Goal: Navigation & Orientation: Find specific page/section

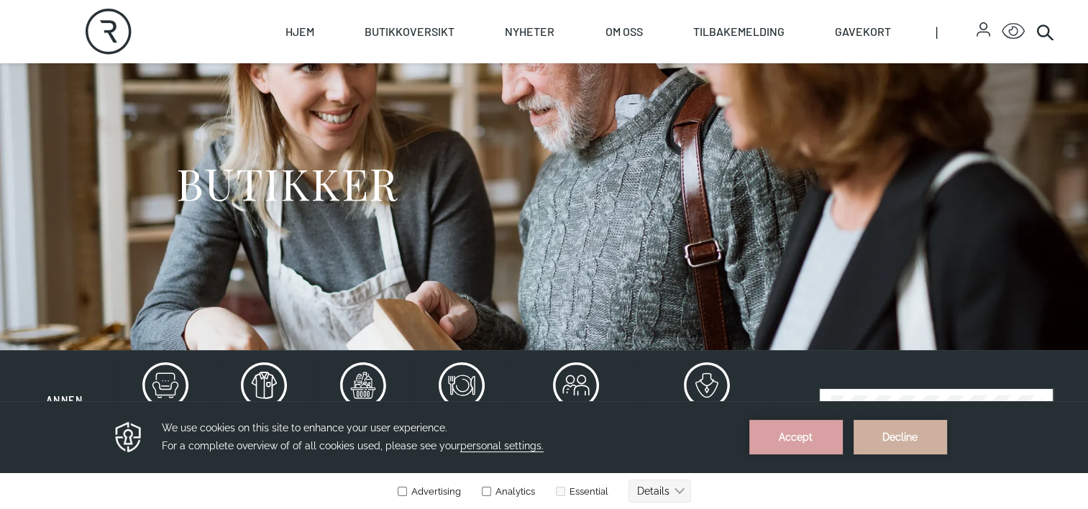
scroll to position [144, 0]
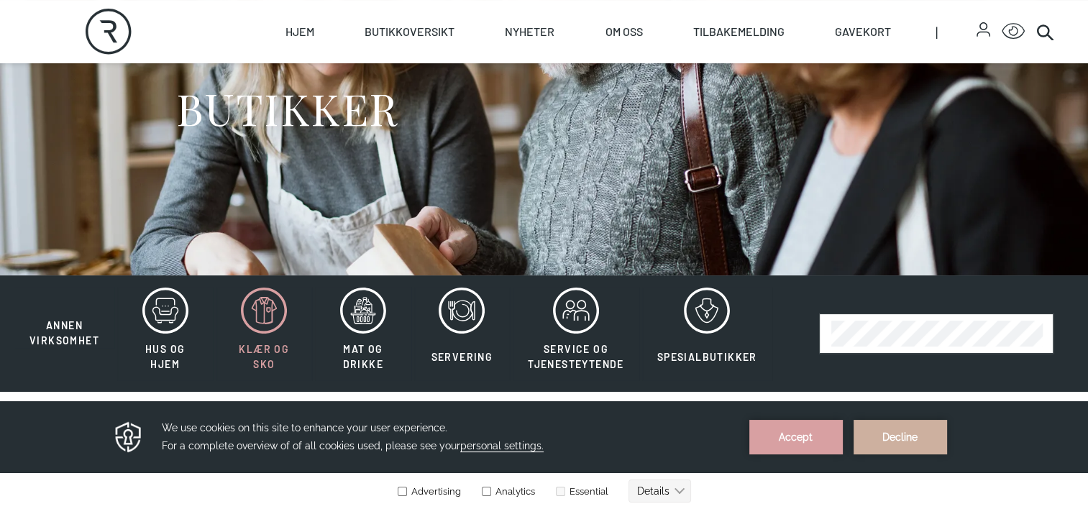
click at [252, 302] on icon at bounding box center [264, 311] width 46 height 46
click at [253, 314] on icon at bounding box center [264, 311] width 46 height 46
click at [251, 314] on icon at bounding box center [264, 311] width 46 height 46
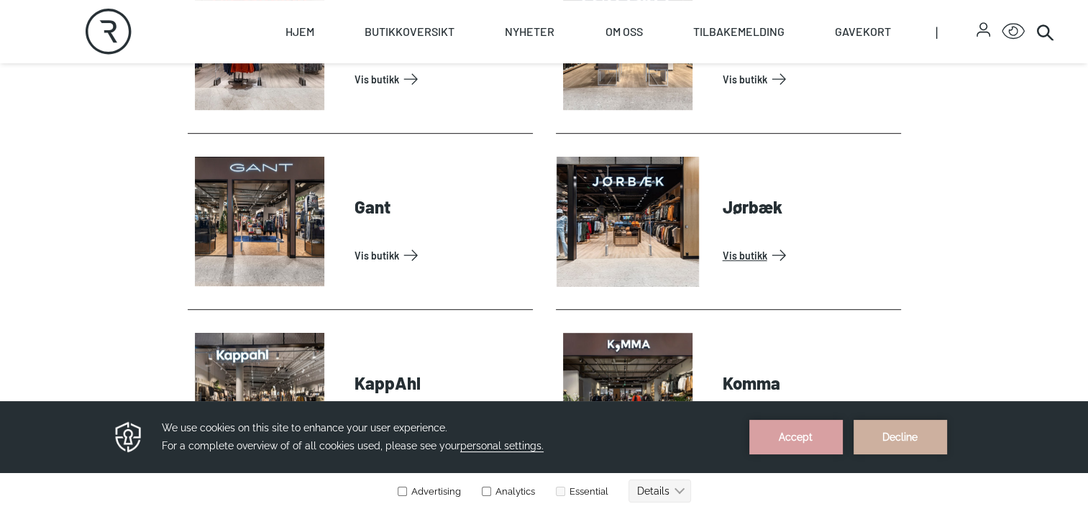
scroll to position [504, 0]
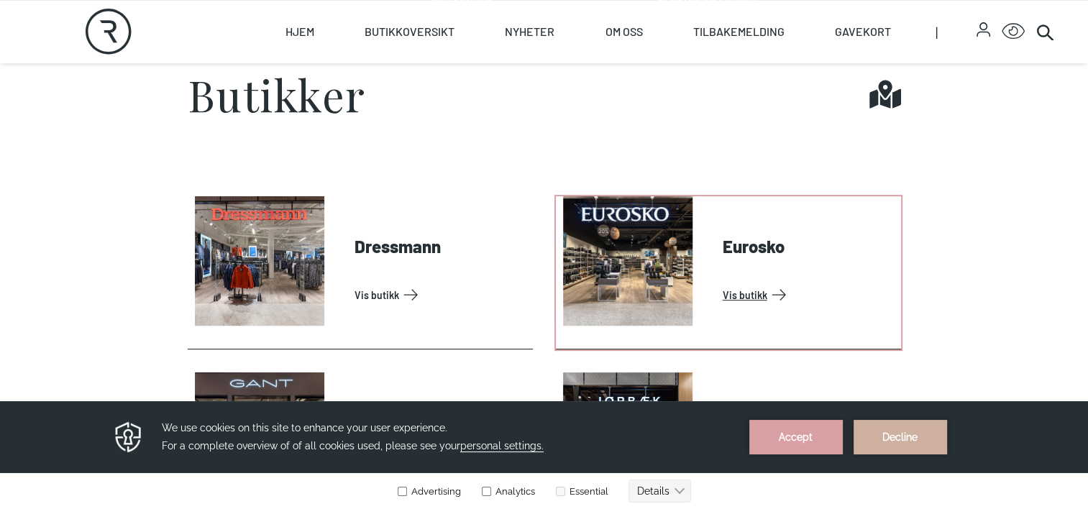
click at [726, 293] on link "Vis butikk" at bounding box center [809, 294] width 173 height 23
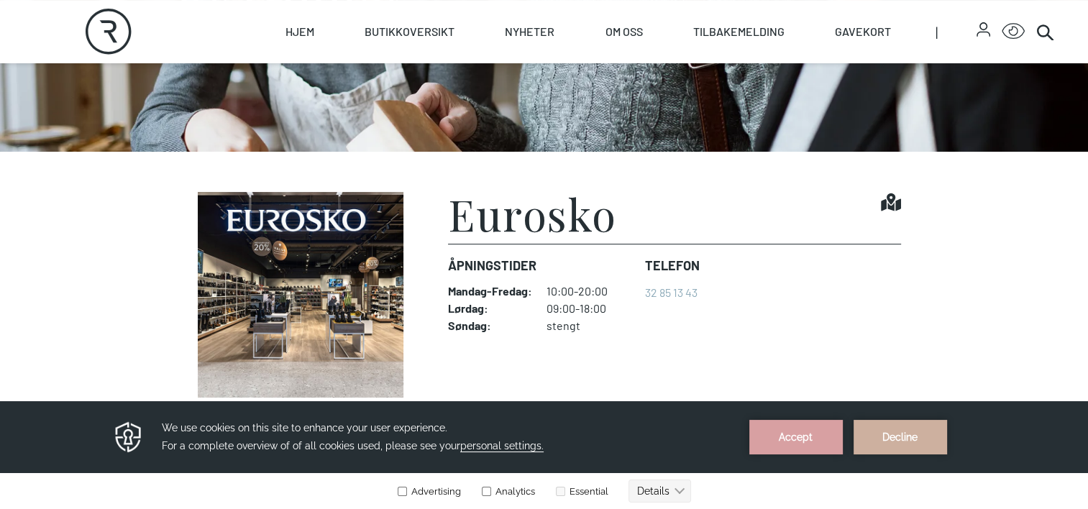
scroll to position [432, 0]
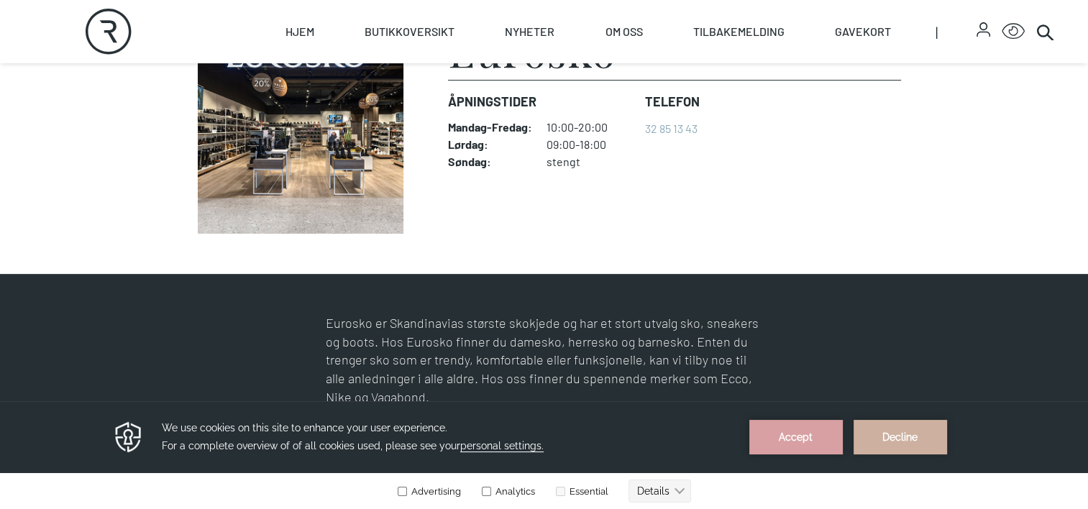
click at [345, 154] on img at bounding box center [301, 131] width 227 height 206
click at [345, 155] on img at bounding box center [301, 131] width 227 height 206
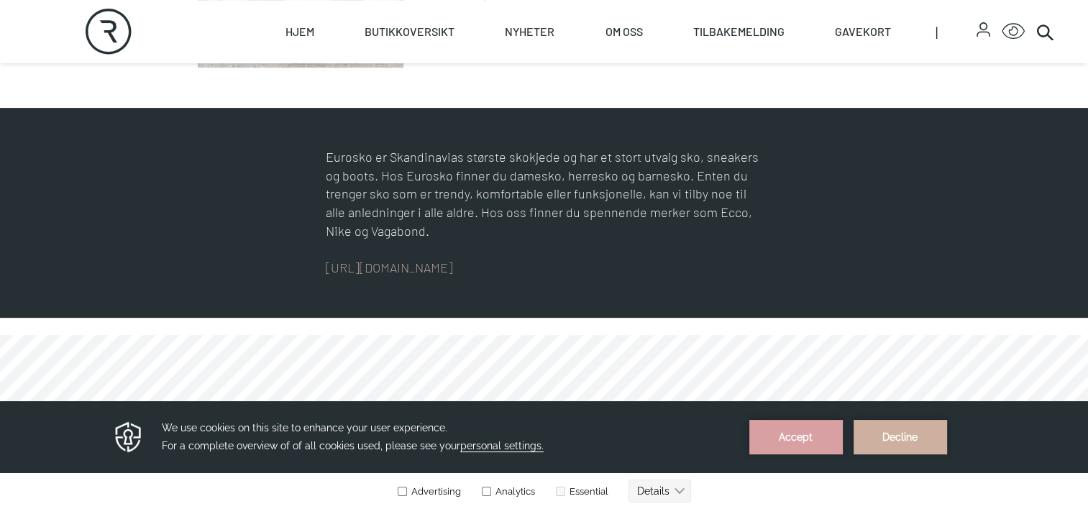
scroll to position [719, 0]
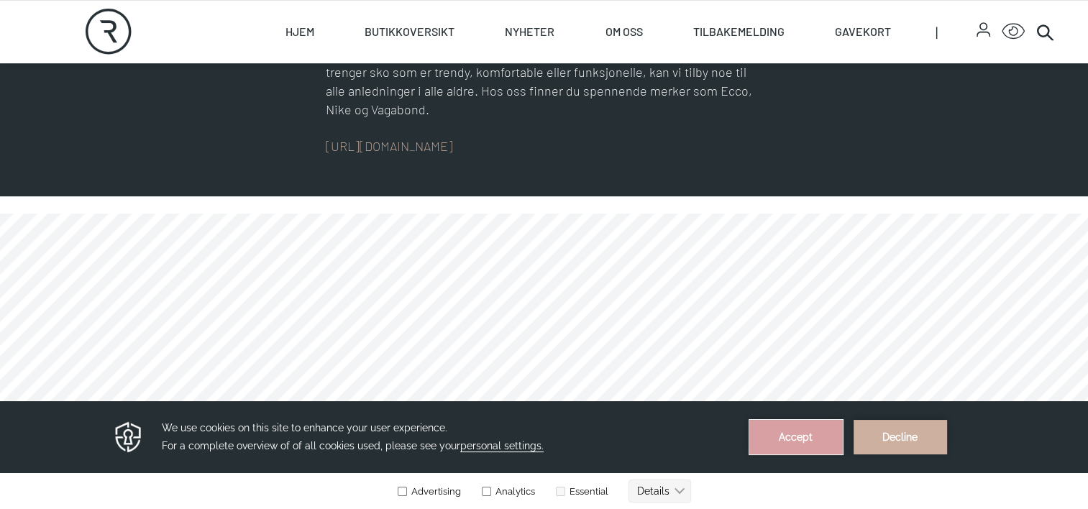
click at [811, 437] on button "Accept" at bounding box center [797, 437] width 94 height 35
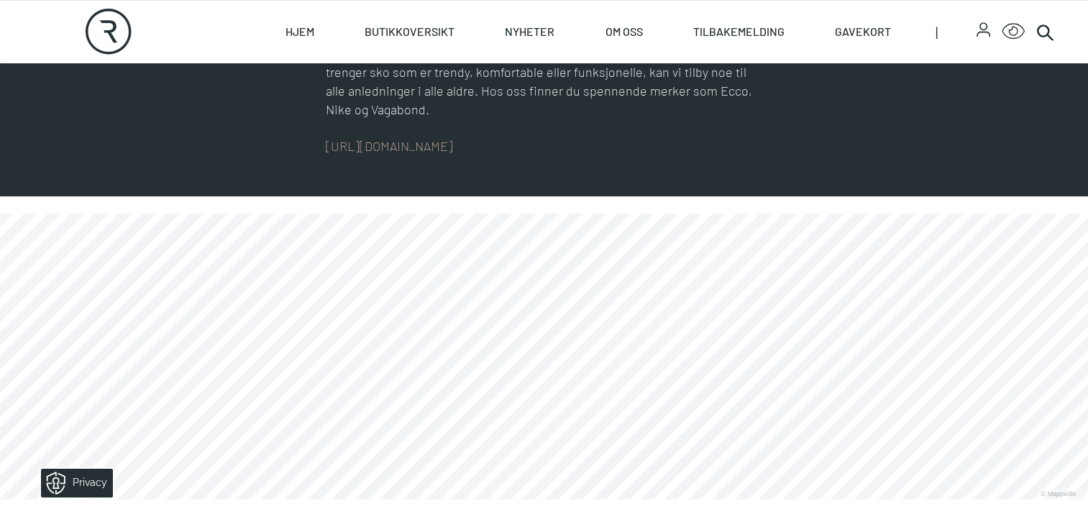
click at [0, 500] on link at bounding box center [0, 500] width 0 height 0
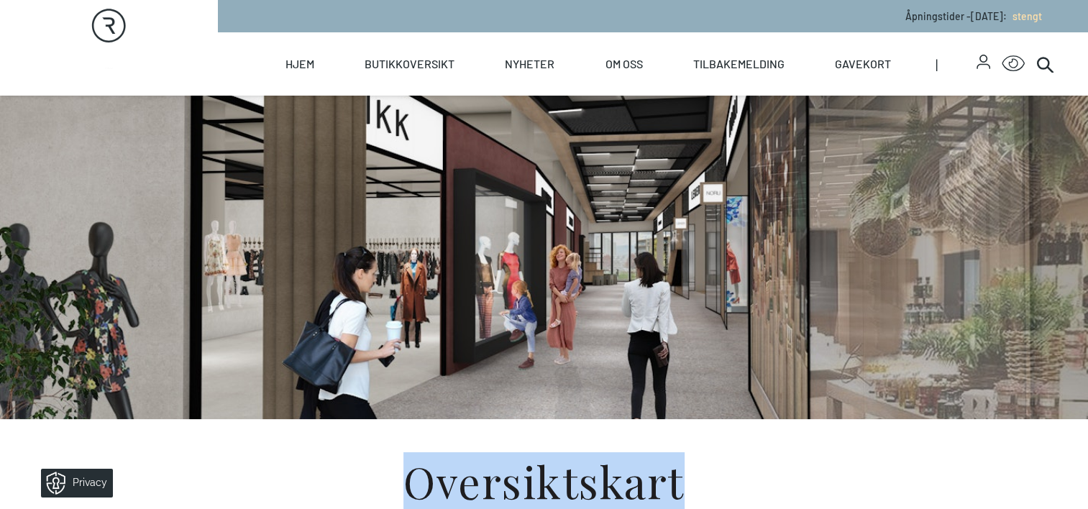
click at [528, 363] on div at bounding box center [544, 258] width 737 height 324
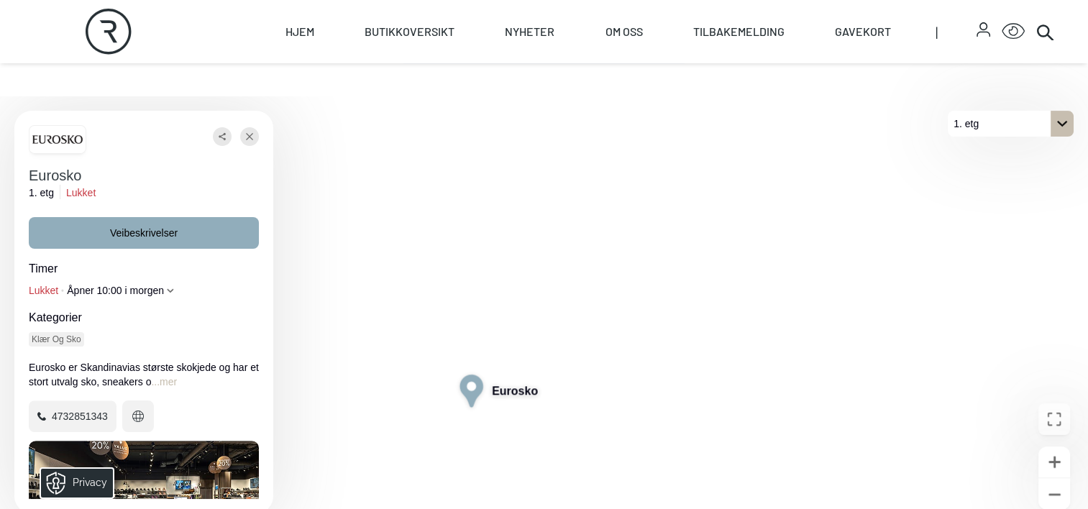
scroll to position [360, 0]
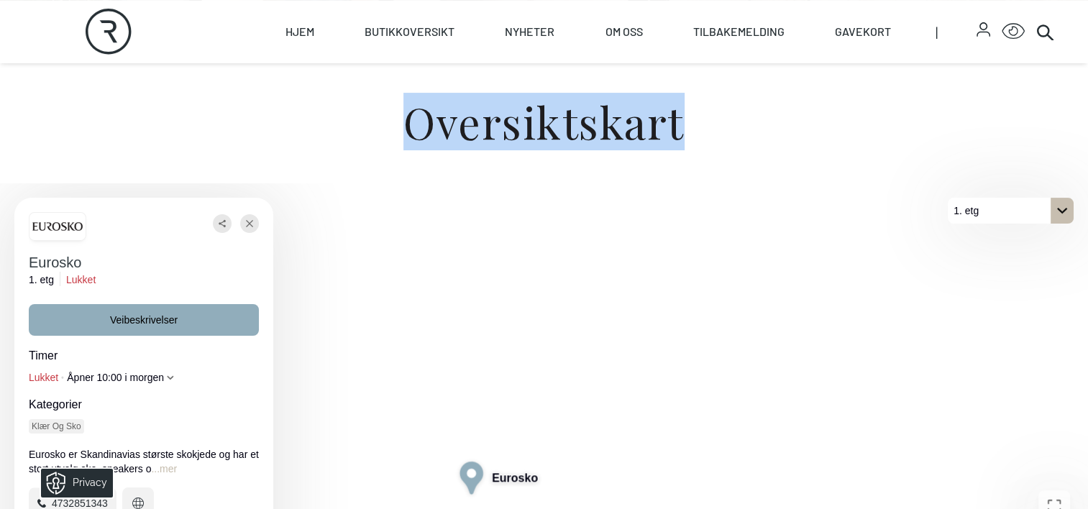
click at [71, 224] on img at bounding box center [57, 227] width 50 height 22
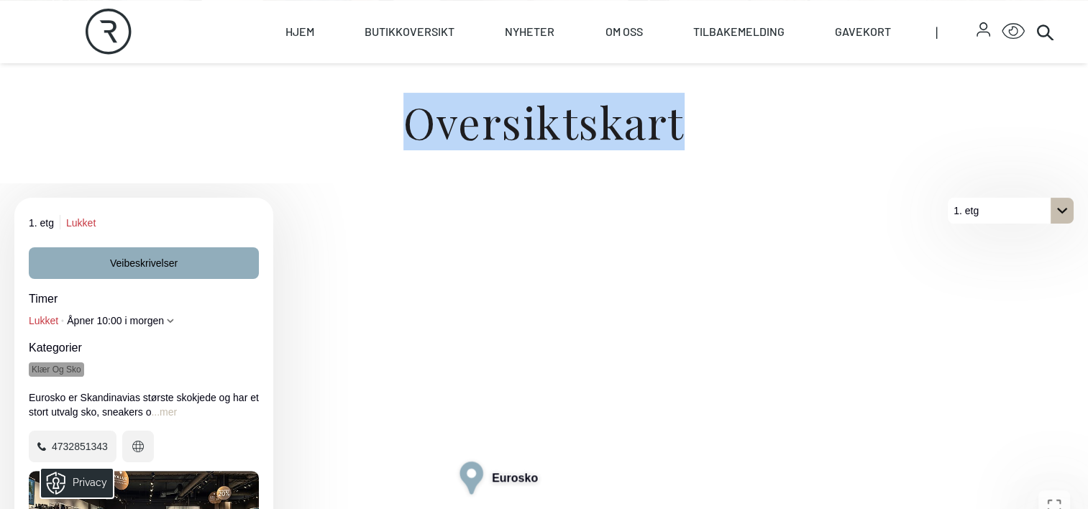
click at [48, 371] on p "Klær og sko" at bounding box center [57, 370] width 50 height 12
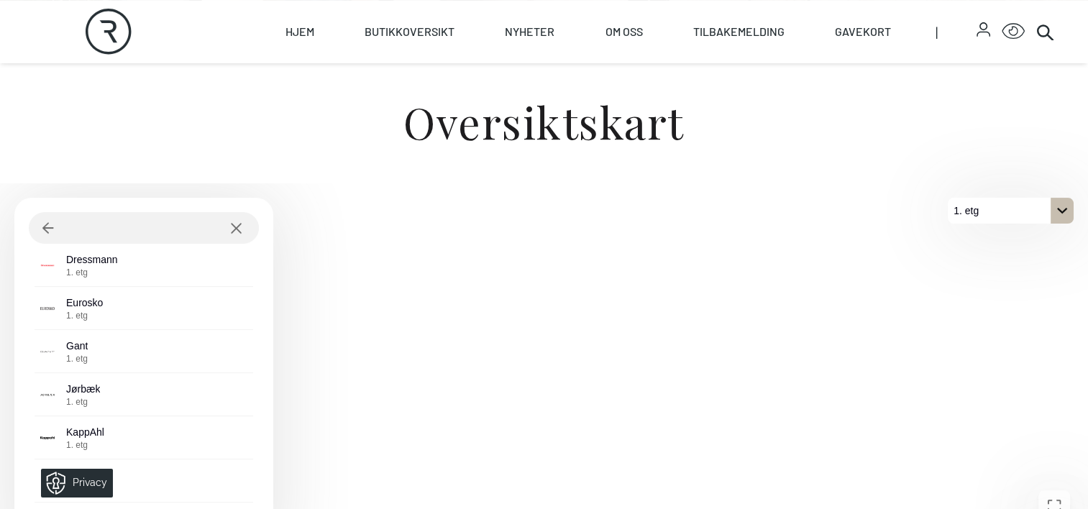
click at [47, 231] on icon "gå tilbake" at bounding box center [48, 227] width 12 height 11
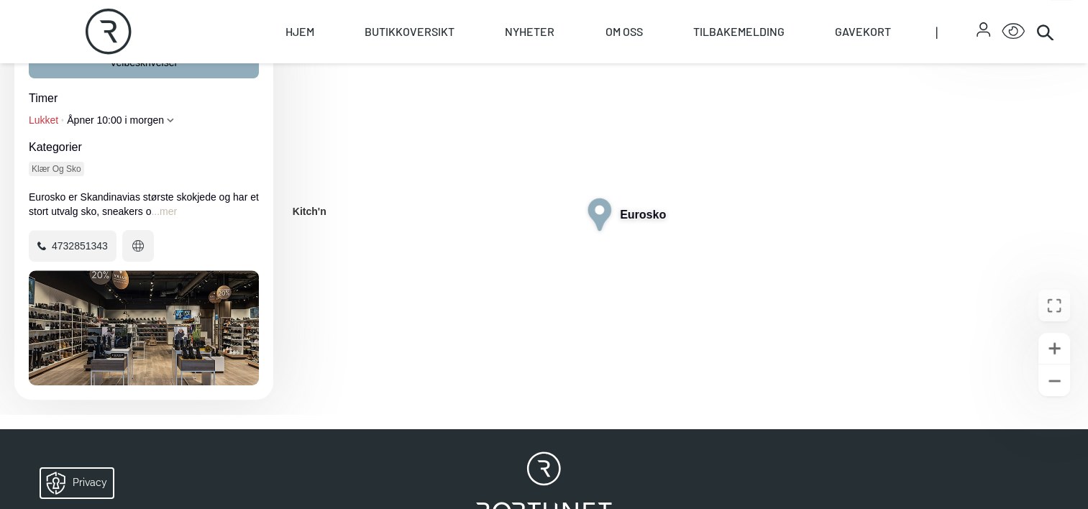
scroll to position [647, 0]
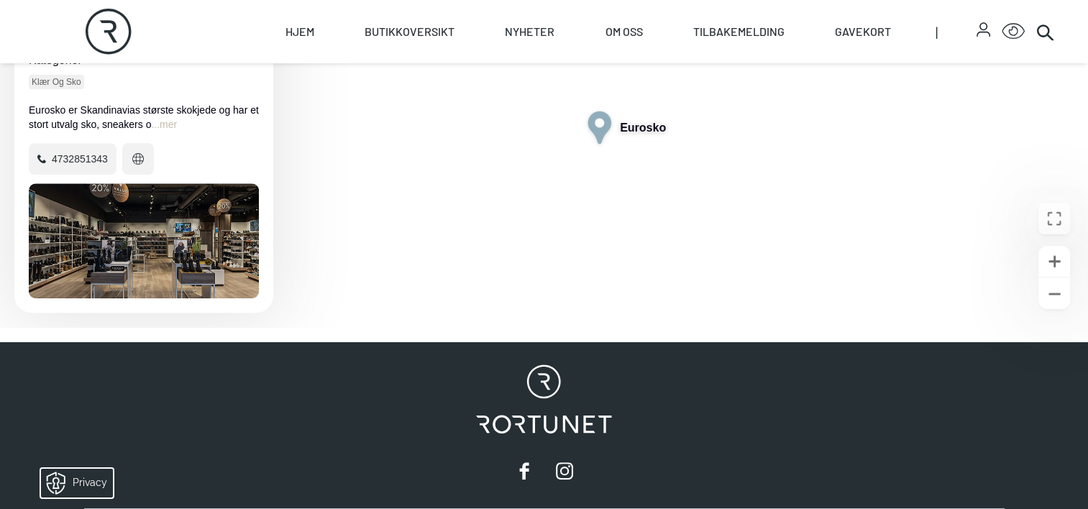
click at [132, 260] on div "Åpne bilde Eurosko" at bounding box center [144, 240] width 230 height 115
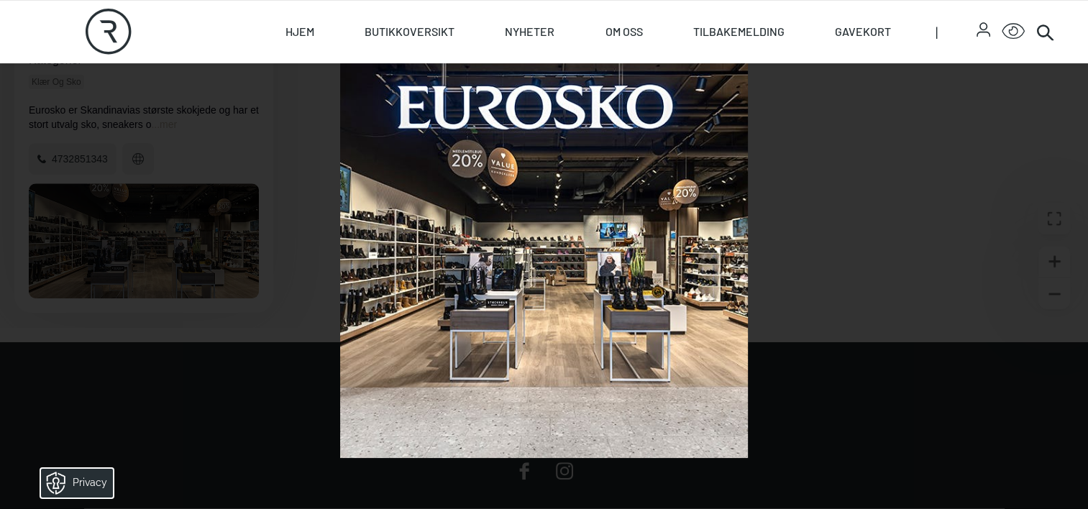
click at [132, 260] on div at bounding box center [544, 254] width 1088 height 509
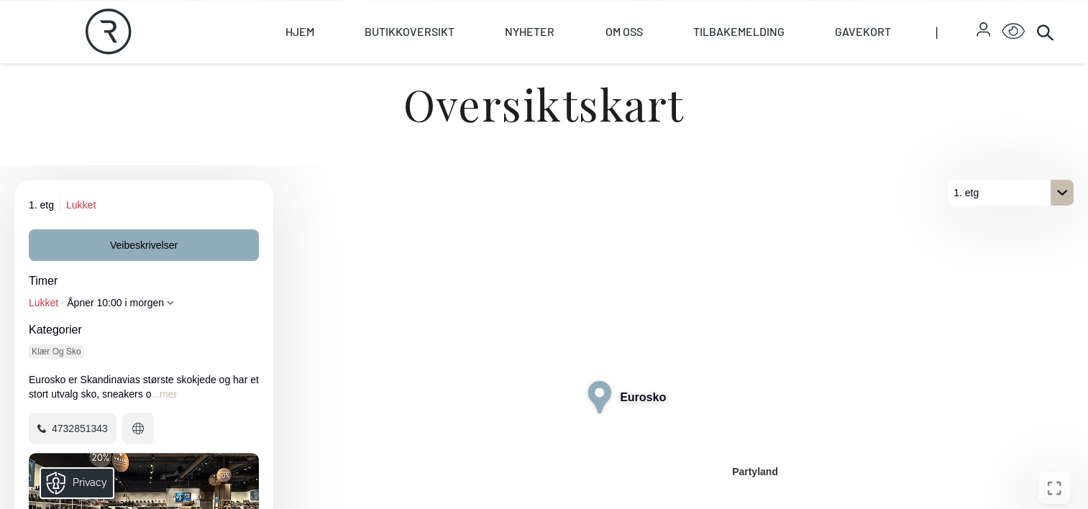
scroll to position [288, 0]
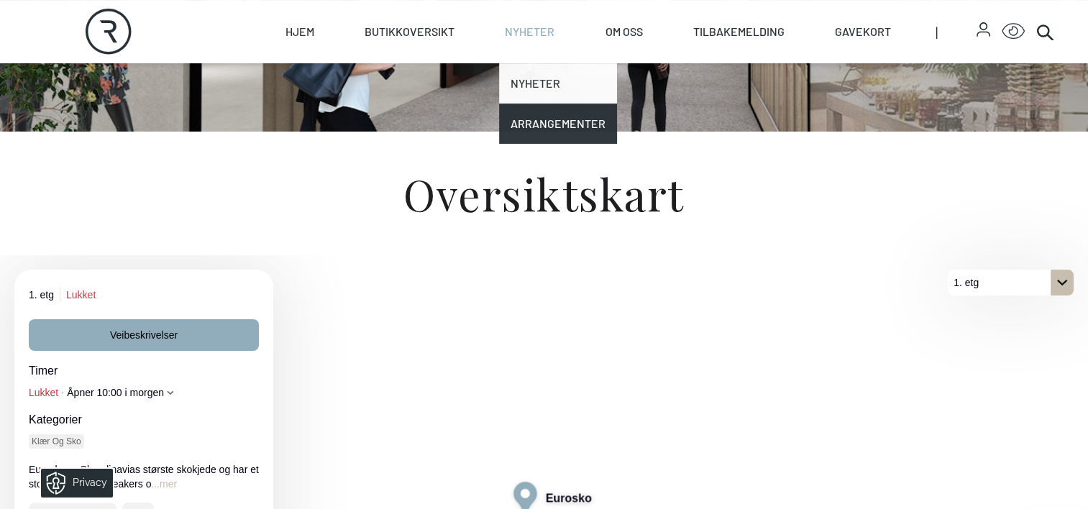
click at [520, 78] on link "Nyheter" at bounding box center [558, 83] width 118 height 40
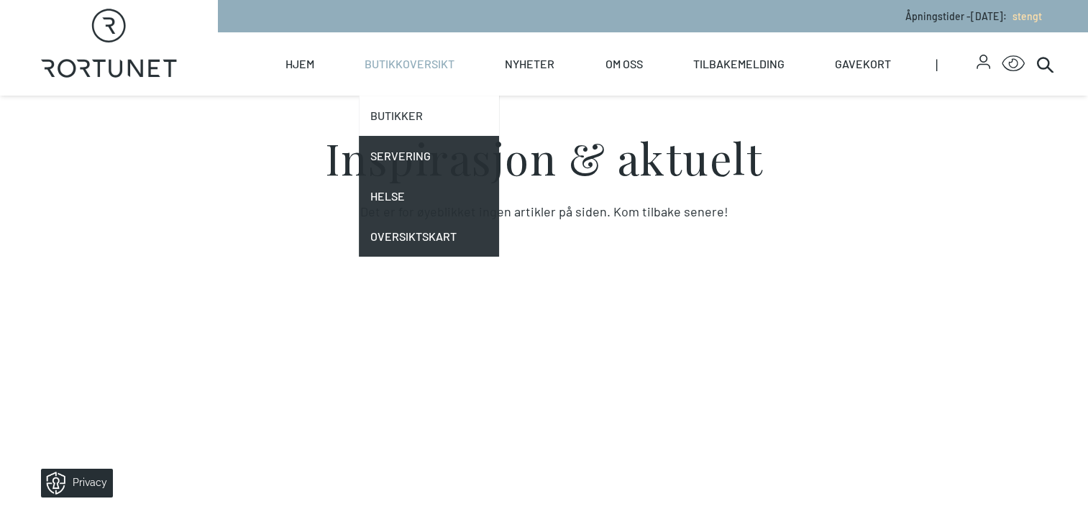
click at [391, 113] on link "Butikker" at bounding box center [429, 116] width 140 height 40
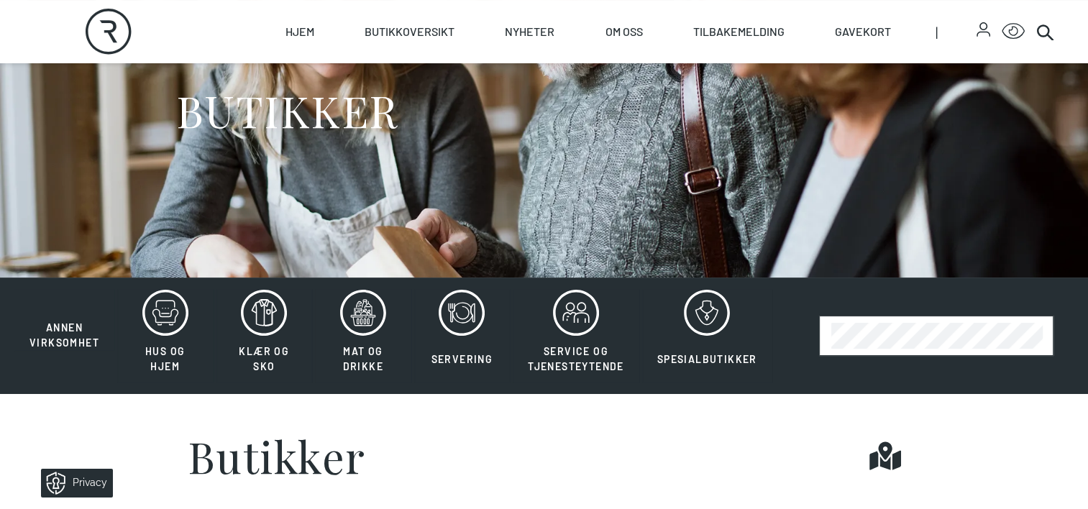
scroll to position [144, 0]
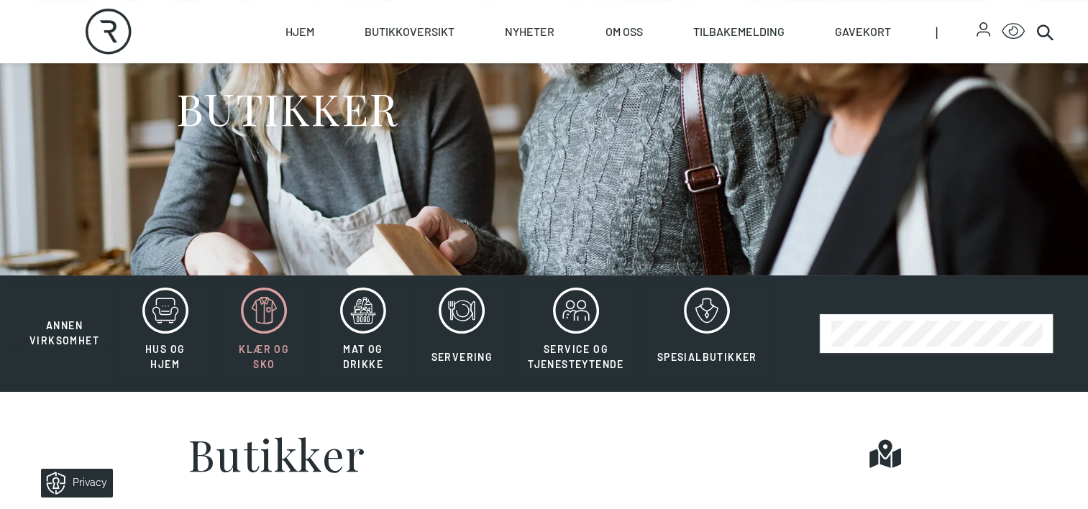
click at [270, 309] on icon at bounding box center [264, 311] width 46 height 46
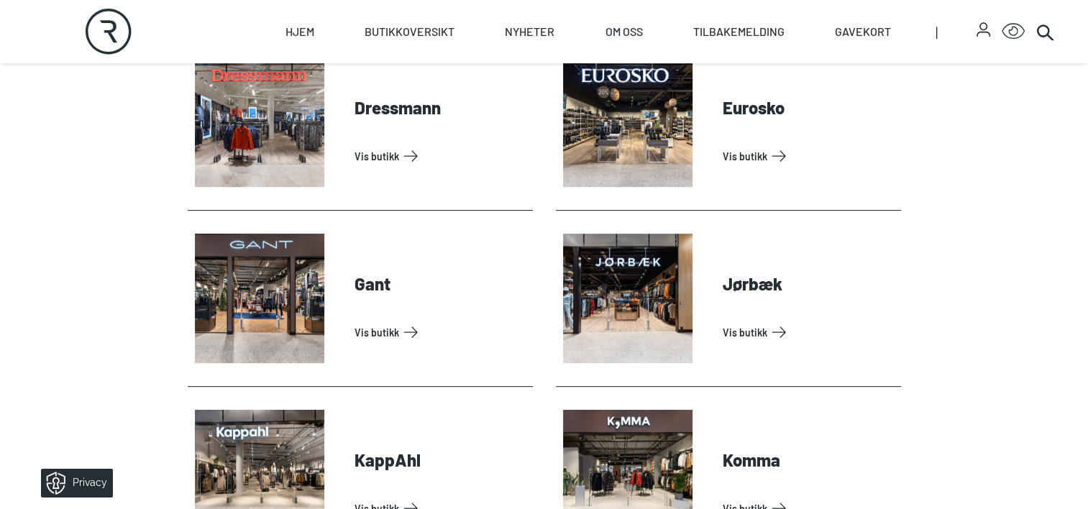
scroll to position [647, 0]
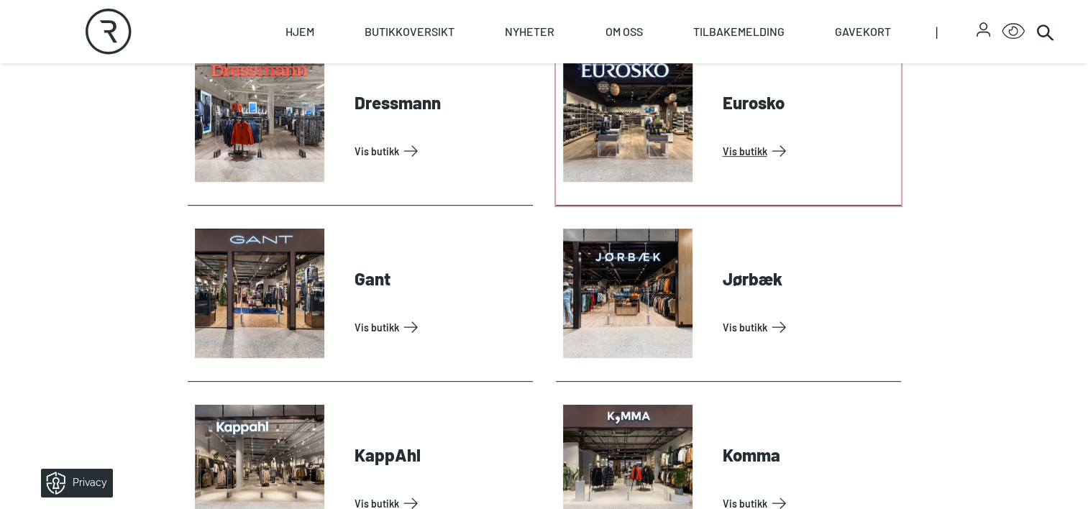
click at [723, 140] on link "Vis butikk" at bounding box center [809, 151] width 173 height 23
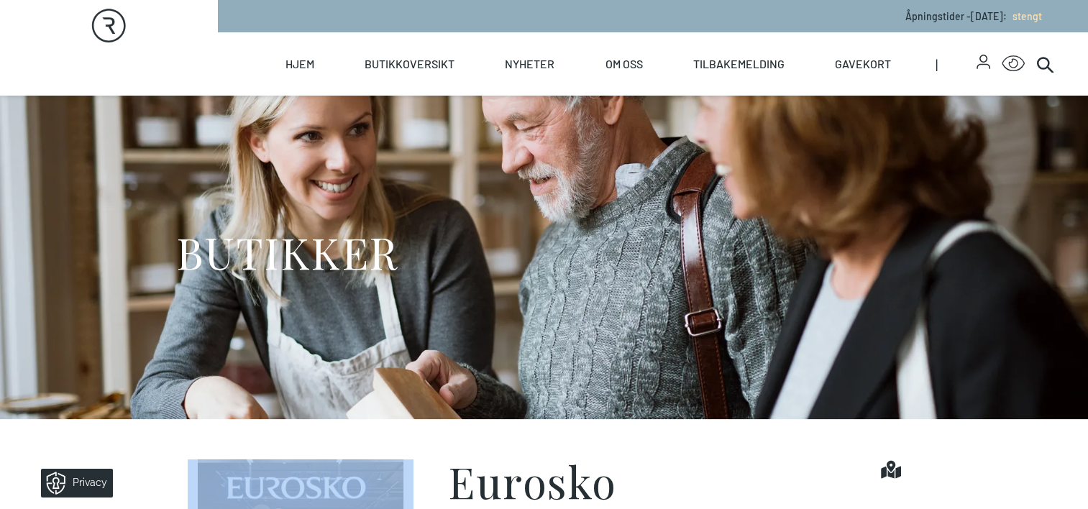
click at [624, 136] on div "BUTIKKER" at bounding box center [544, 258] width 737 height 324
